Goal: Task Accomplishment & Management: Use online tool/utility

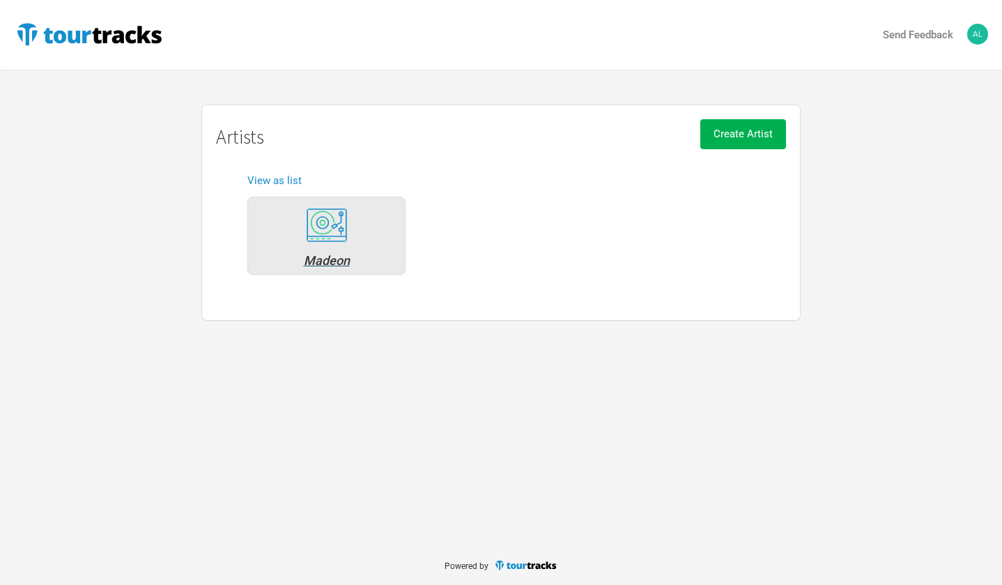
click at [341, 256] on div "Madeon" at bounding box center [326, 260] width 143 height 13
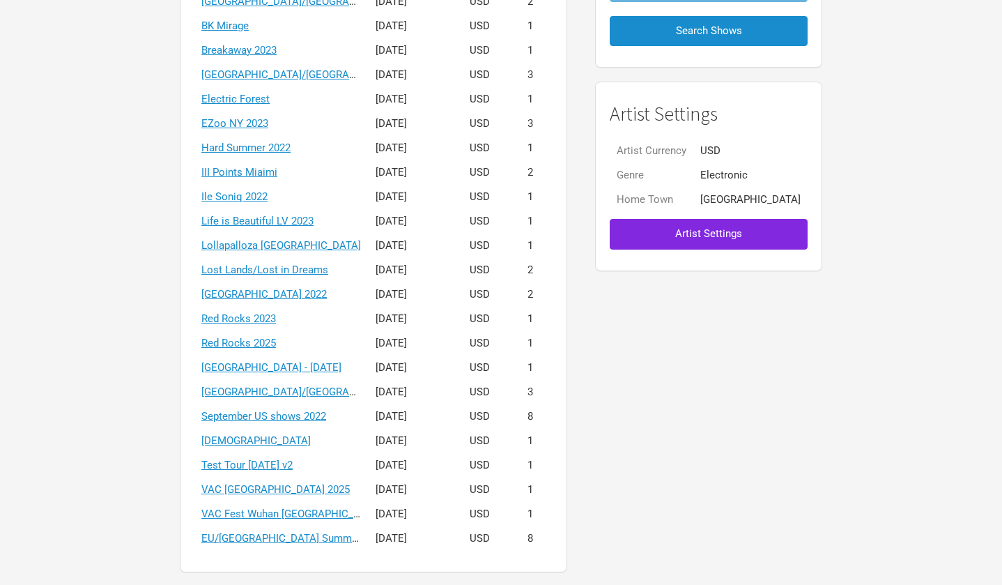
scroll to position [261, 0]
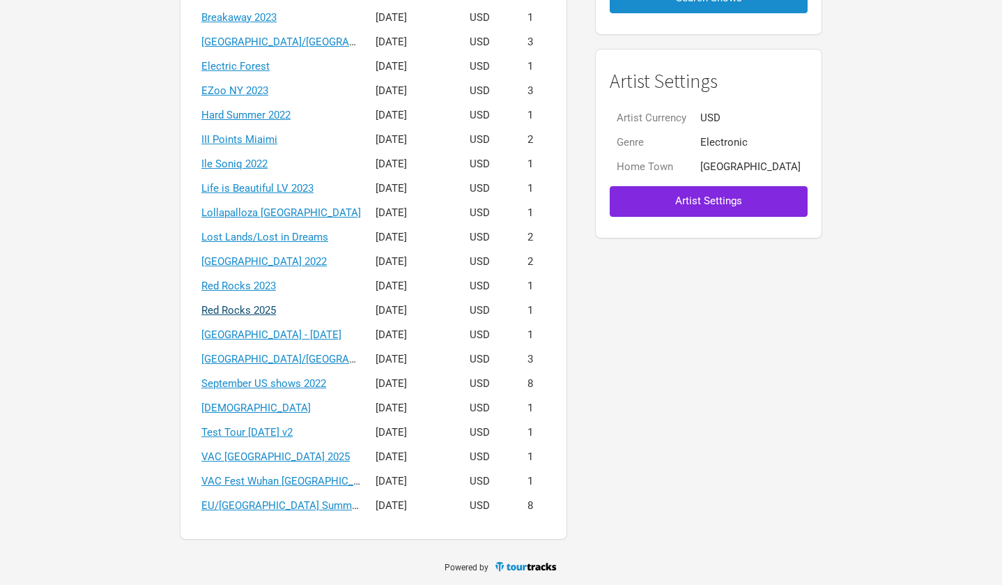
click at [276, 311] on link "Red Rocks 2025" at bounding box center [238, 310] width 75 height 13
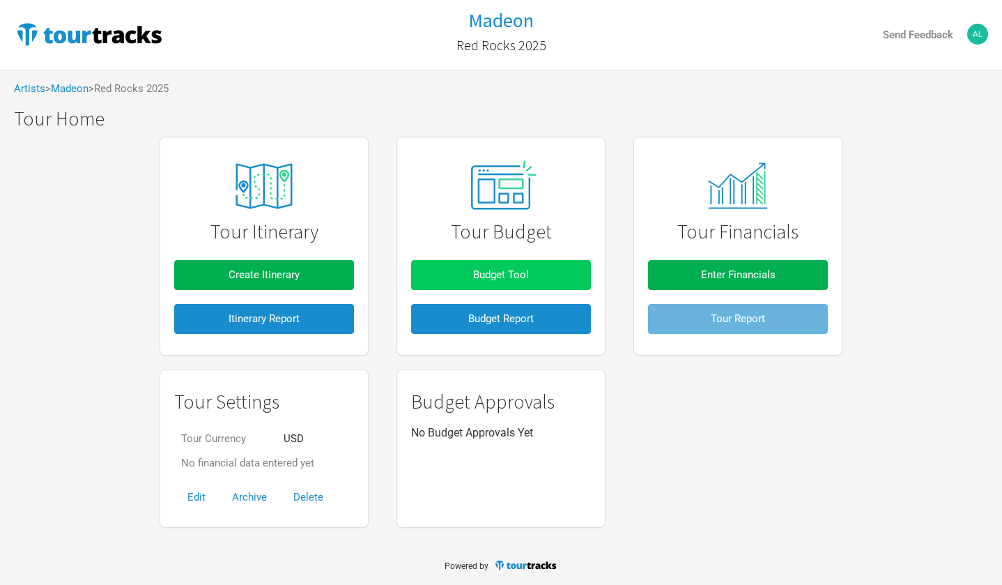
click at [472, 265] on button "Budget Tool" at bounding box center [501, 275] width 180 height 30
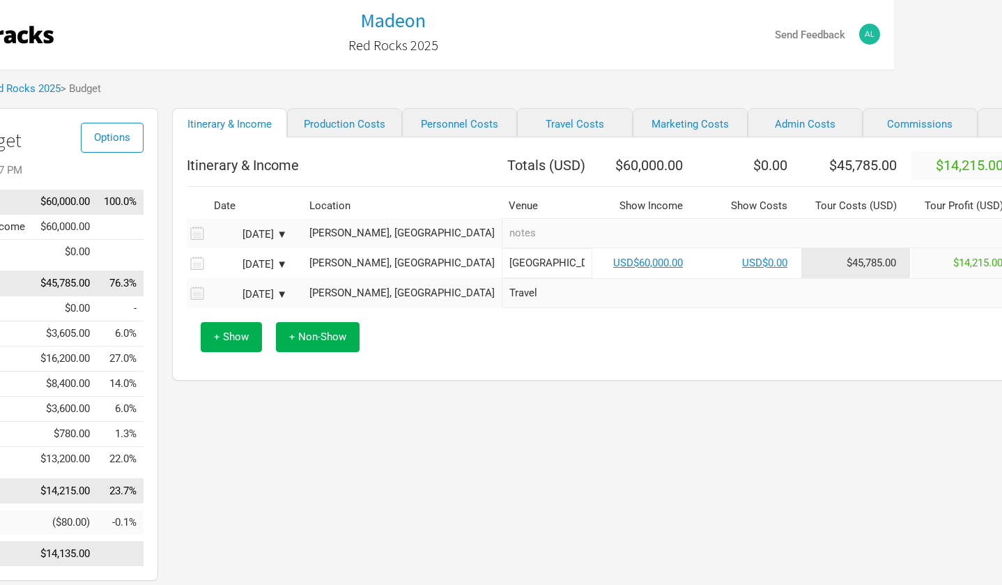
scroll to position [0, 121]
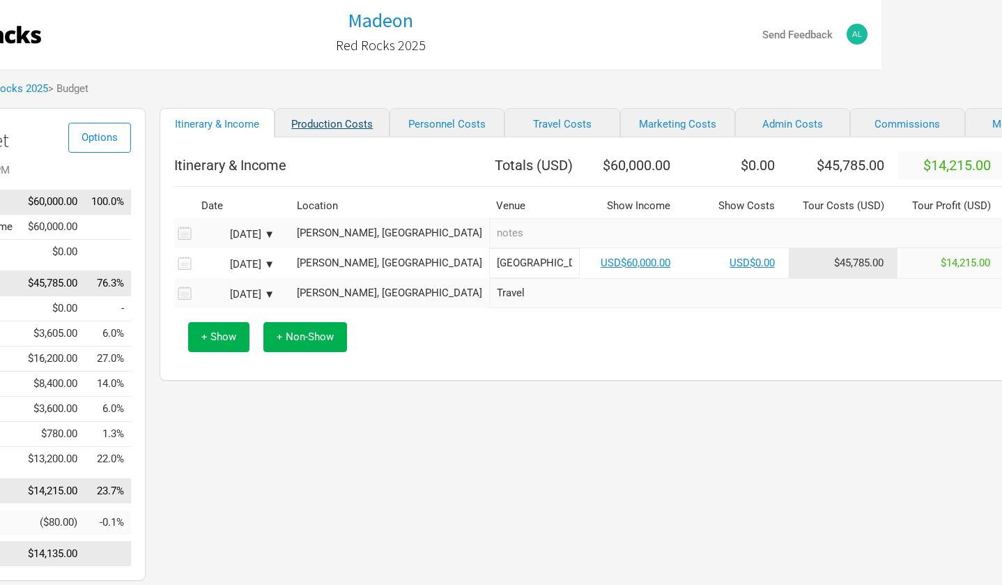
click at [339, 129] on link "Production Costs" at bounding box center [332, 122] width 115 height 29
select select "Shows"
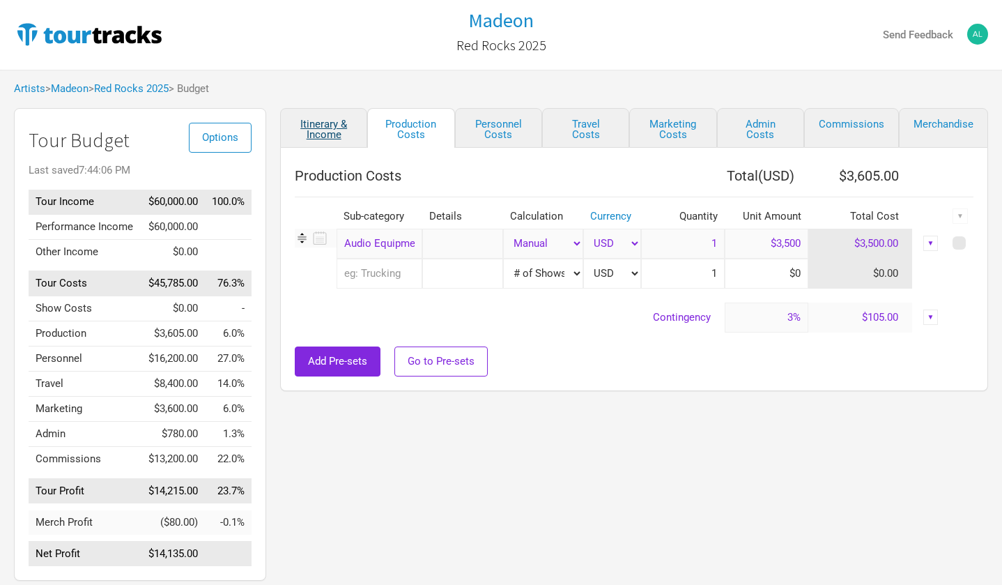
click at [340, 125] on link "Itinerary & Income" at bounding box center [323, 128] width 87 height 40
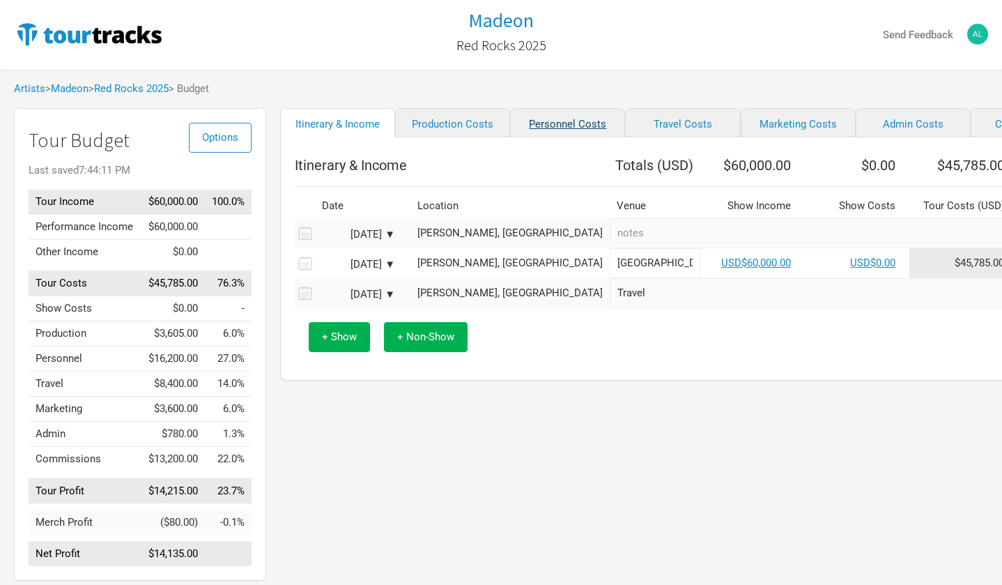
click at [549, 127] on link "Personnel Costs" at bounding box center [567, 122] width 115 height 29
select select "Shows"
select select "Total Days"
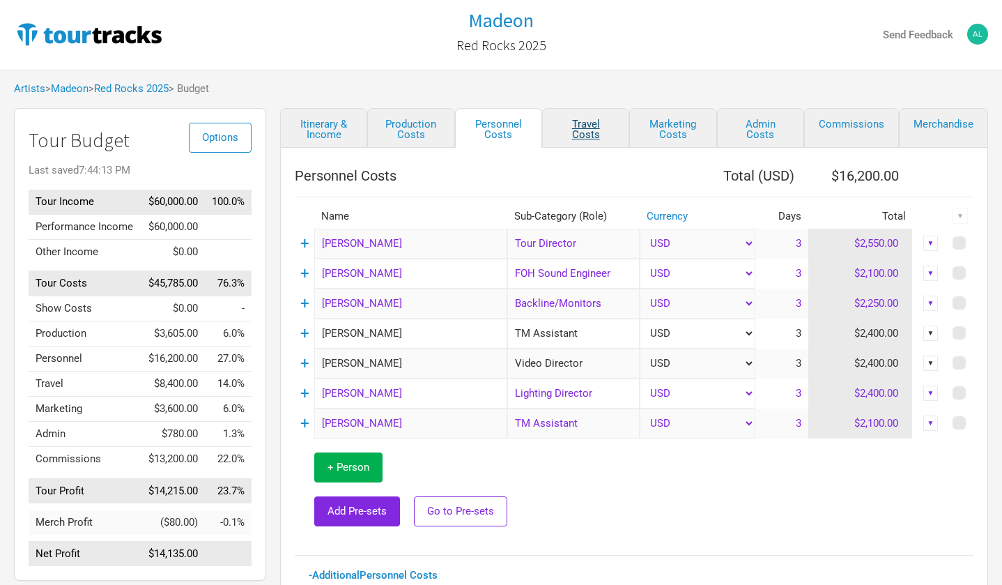
click at [587, 126] on link "Travel Costs" at bounding box center [585, 128] width 87 height 40
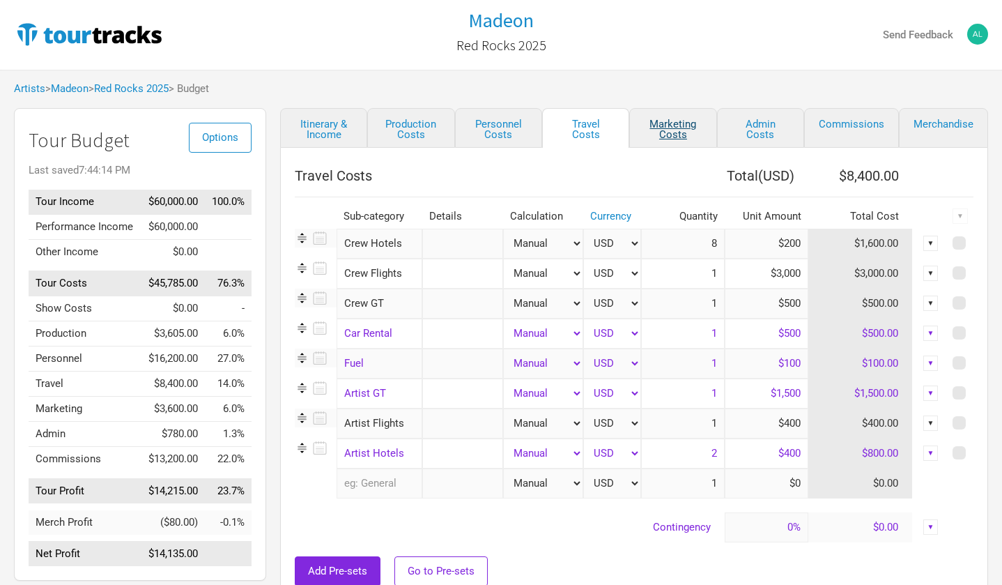
click at [693, 135] on link "Marketing Costs" at bounding box center [672, 128] width 87 height 40
select select "% of Gross"
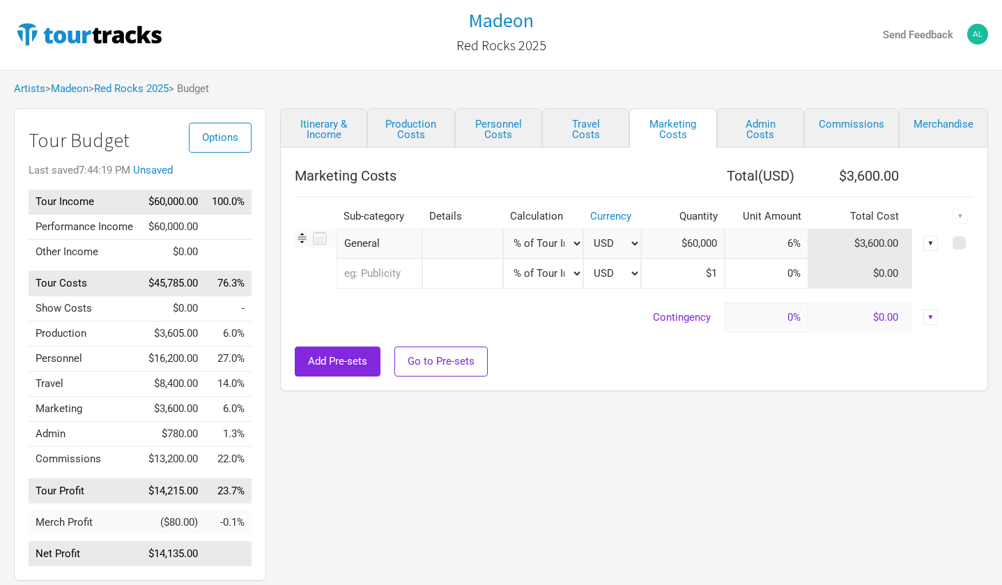
select select "Shows"
type input "60,000"
type input "$6"
type input "1"
click at [756, 133] on link "Admin Costs" at bounding box center [760, 128] width 87 height 40
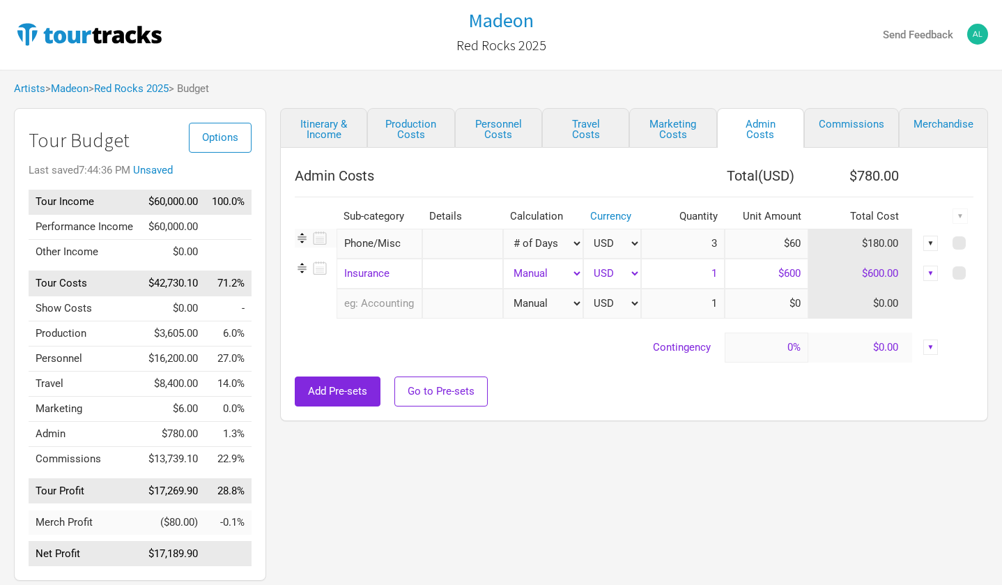
select select "Shows"
type input "1"
click at [842, 125] on link "Commissions" at bounding box center [851, 128] width 95 height 40
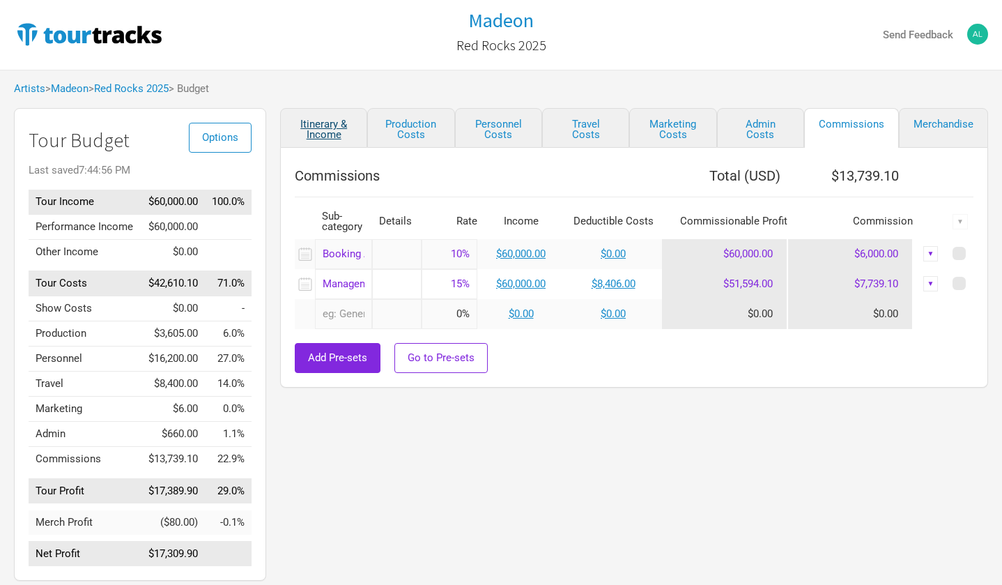
click at [330, 132] on link "Itinerary & Income" at bounding box center [323, 128] width 87 height 40
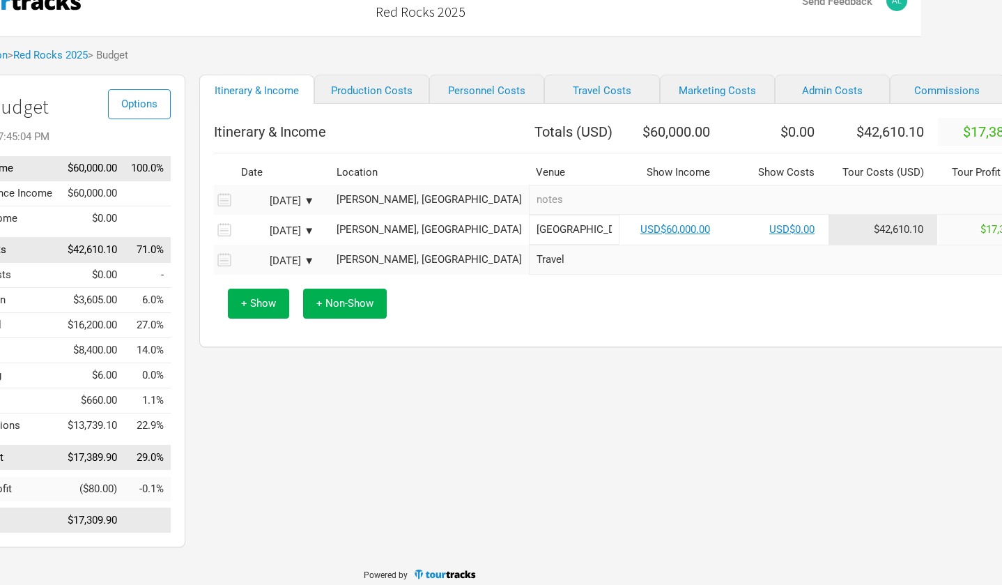
scroll to position [36, 81]
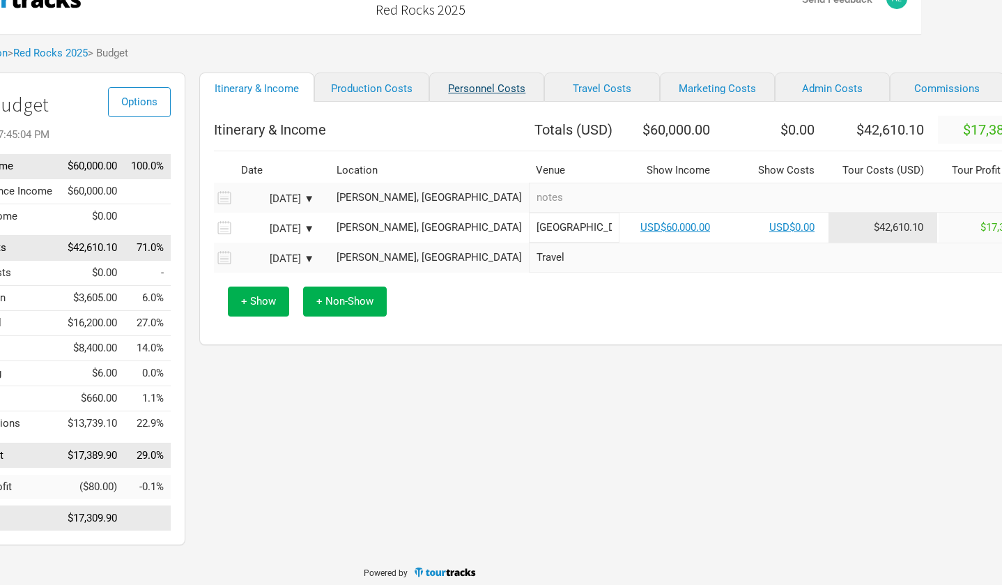
click at [472, 92] on link "Personnel Costs" at bounding box center [486, 86] width 115 height 29
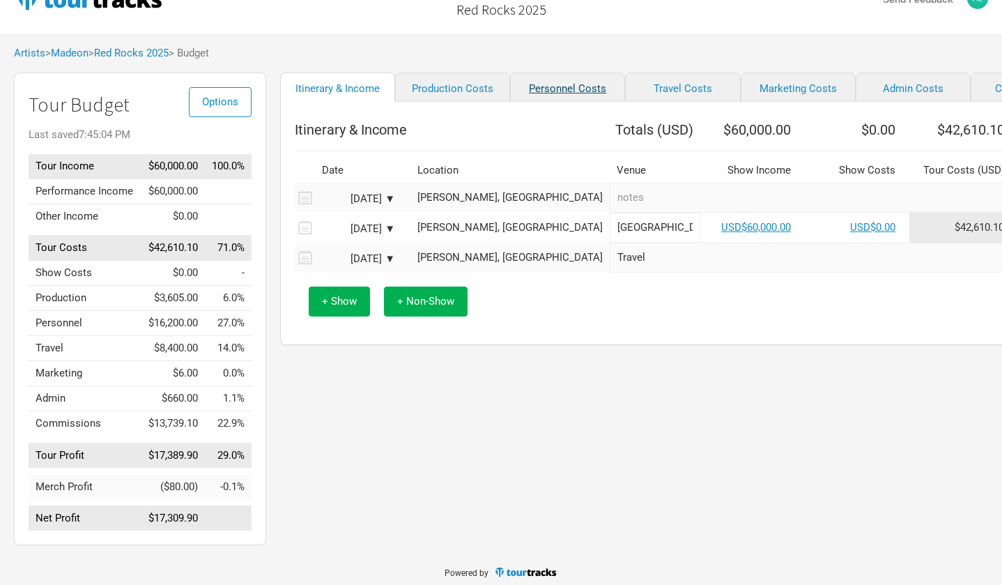
select select "Shows"
select select "Total Days"
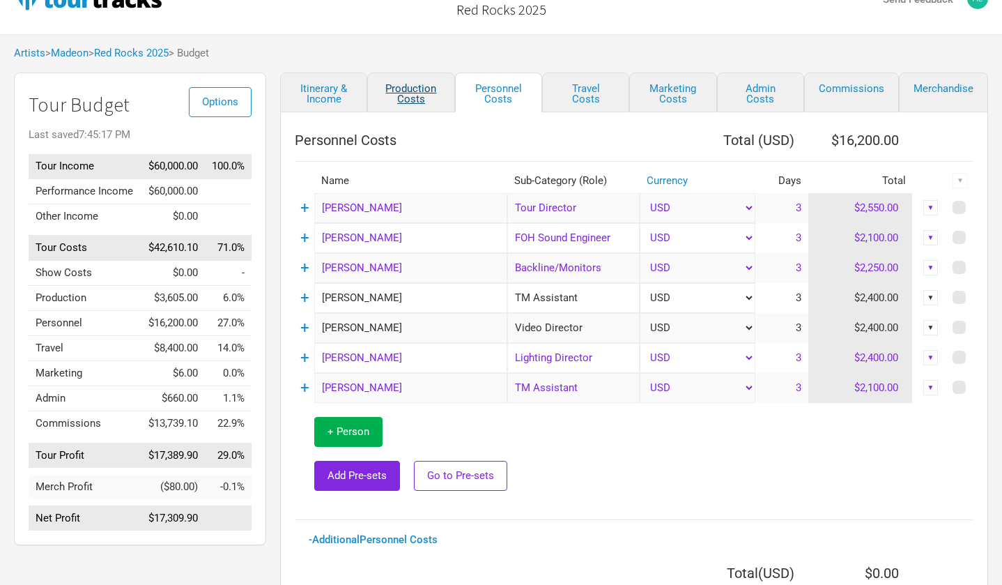
click at [413, 91] on link "Production Costs" at bounding box center [410, 92] width 87 height 40
select select "Shows"
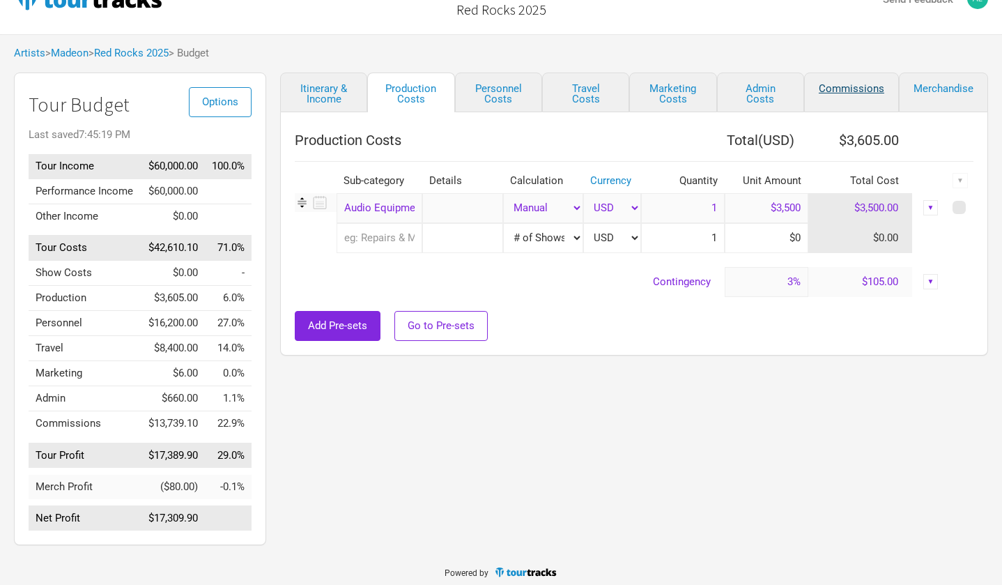
click at [866, 86] on link "Commissions" at bounding box center [851, 92] width 95 height 40
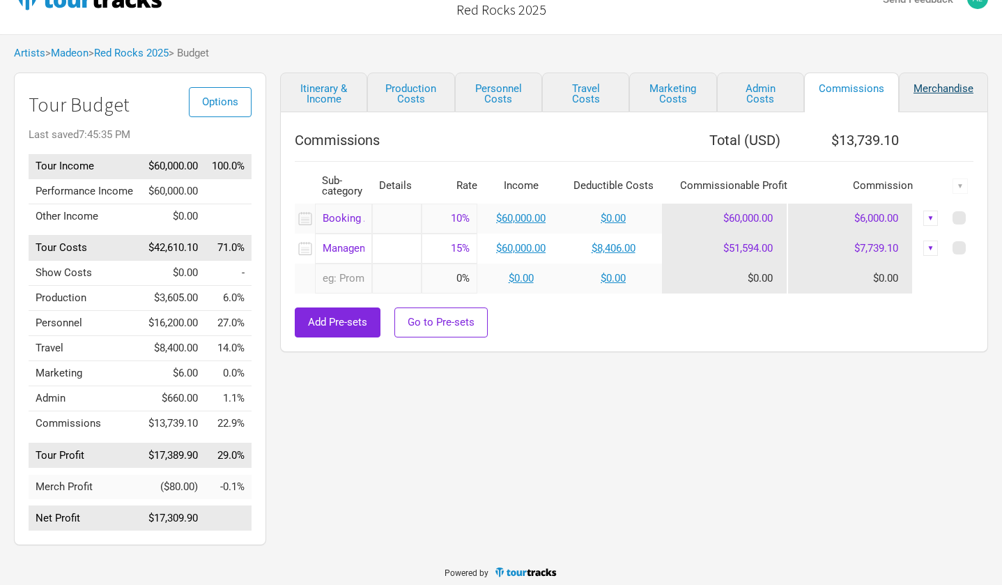
click at [933, 86] on link "Merchandise" at bounding box center [943, 92] width 89 height 40
select select "Shows"
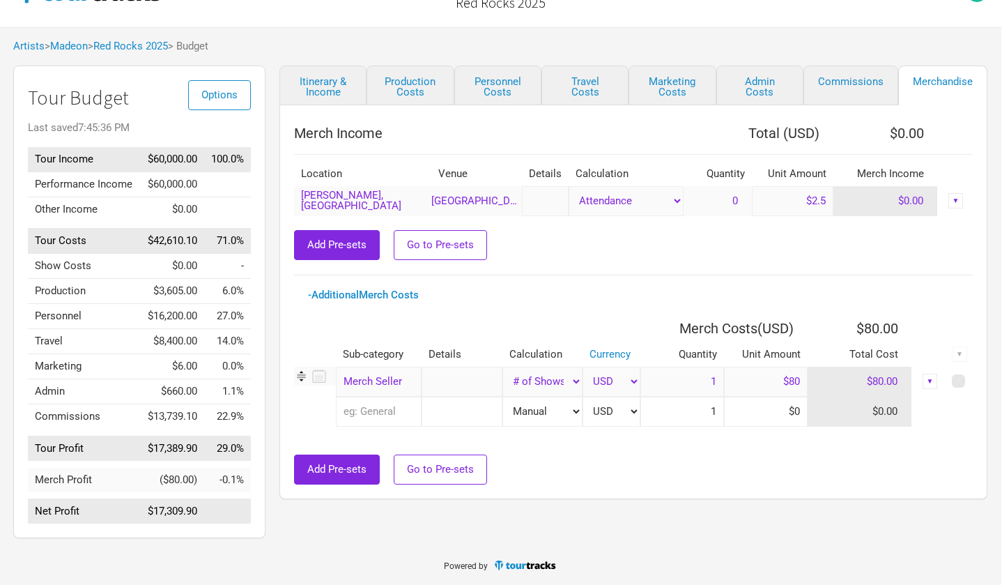
scroll to position [46, 0]
click at [326, 82] on link "Itinerary & Income" at bounding box center [323, 85] width 87 height 40
